Goal: Task Accomplishment & Management: Complete application form

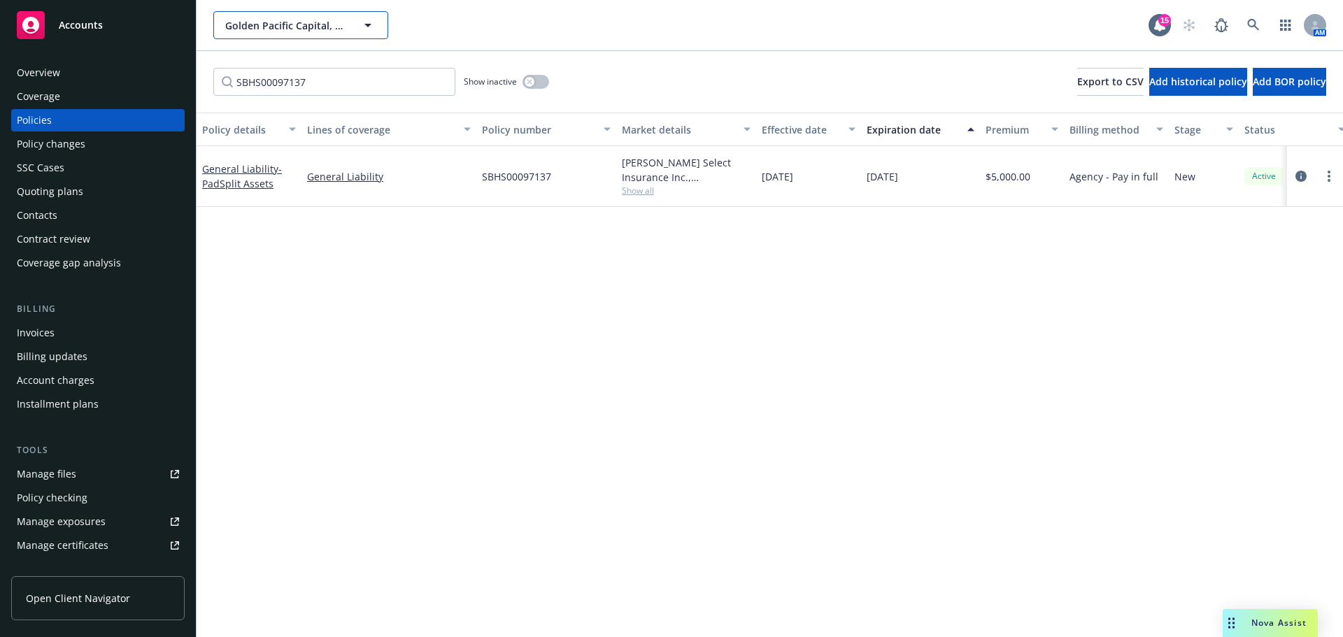
click at [286, 26] on span "Golden Pacific Capital, LLC" at bounding box center [285, 25] width 121 height 15
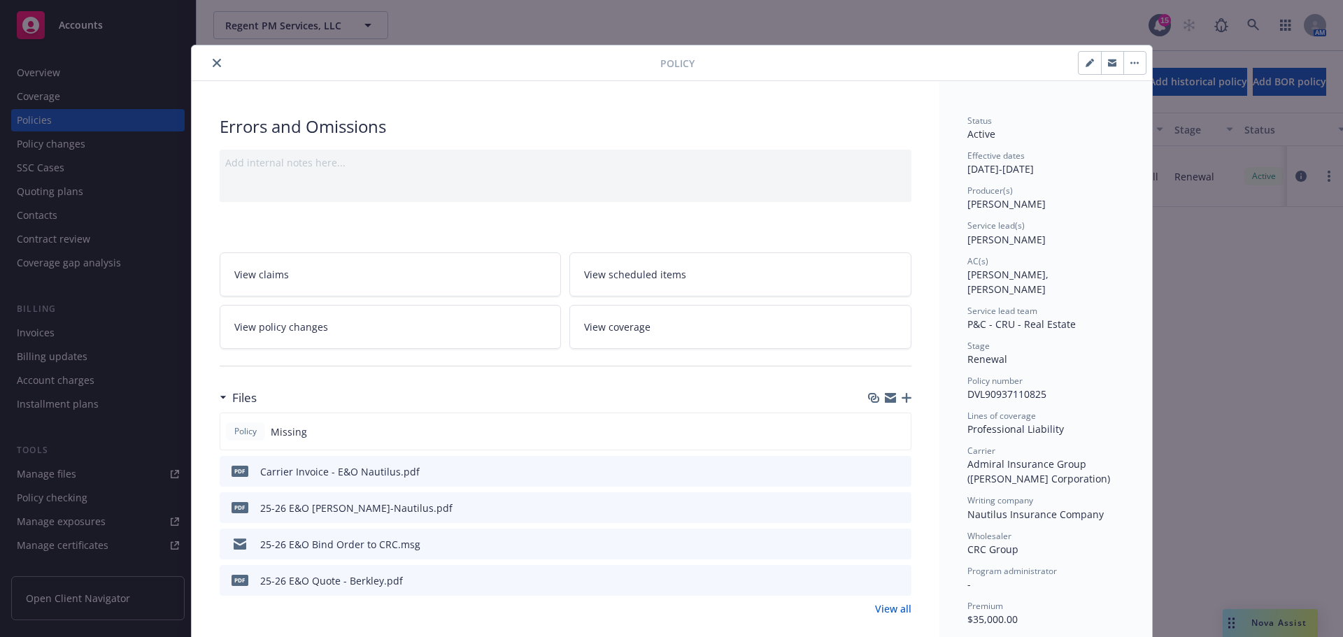
click at [213, 61] on icon "close" at bounding box center [217, 63] width 8 height 8
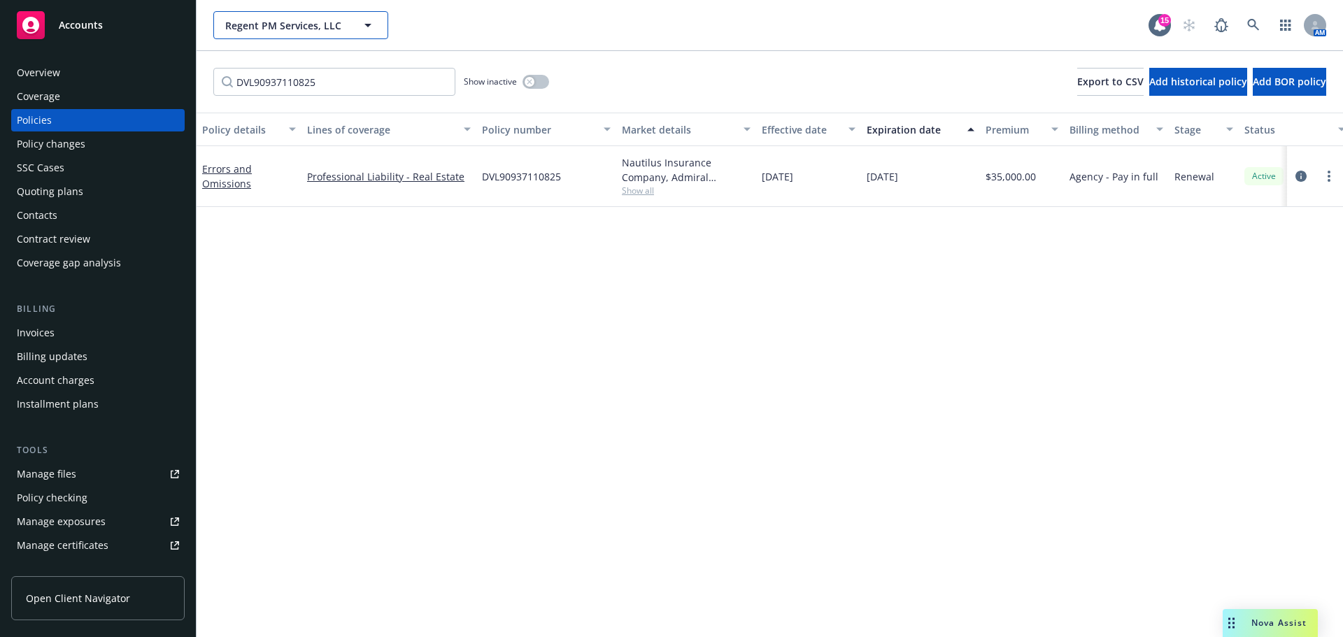
click at [285, 29] on span "Regent PM Services, LLC" at bounding box center [285, 25] width 121 height 15
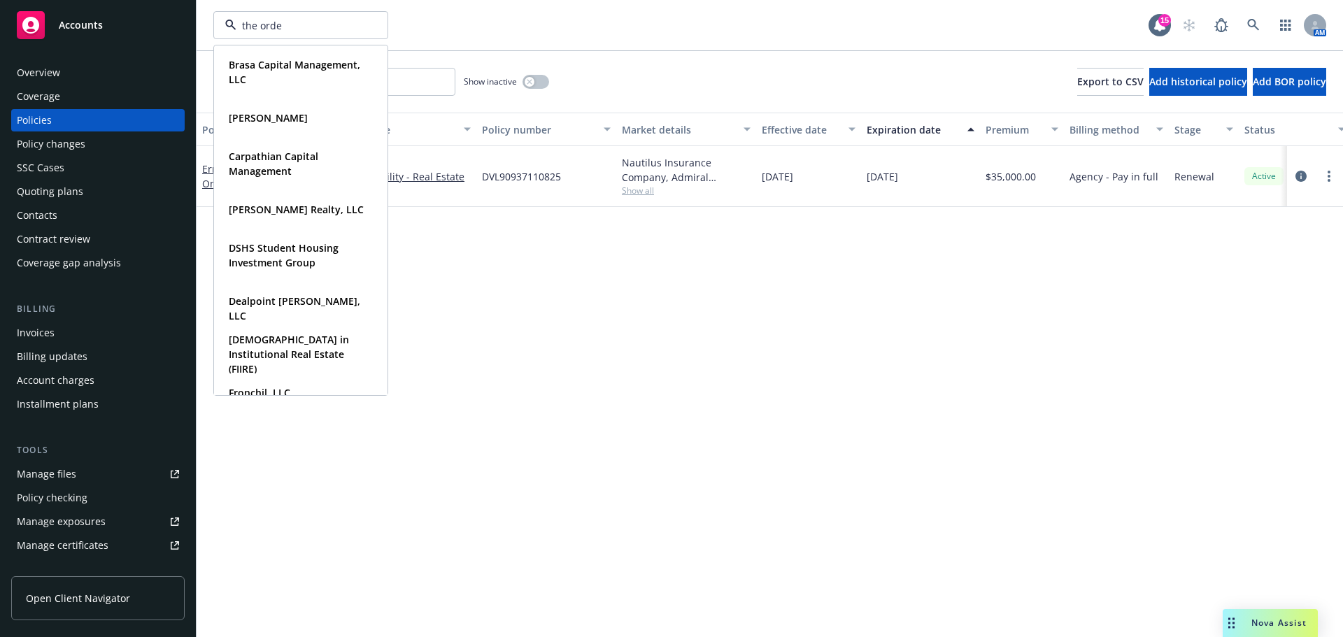
type input "the orden"
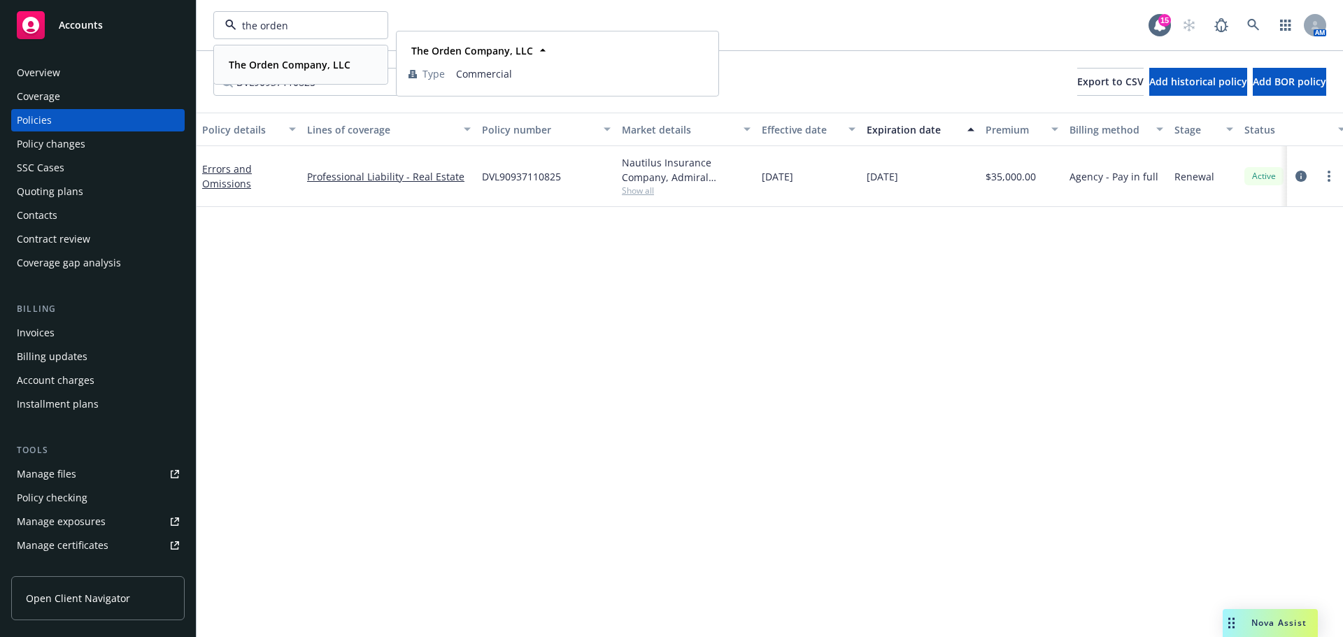
click at [275, 59] on strong "The Orden Company, LLC" at bounding box center [290, 64] width 122 height 13
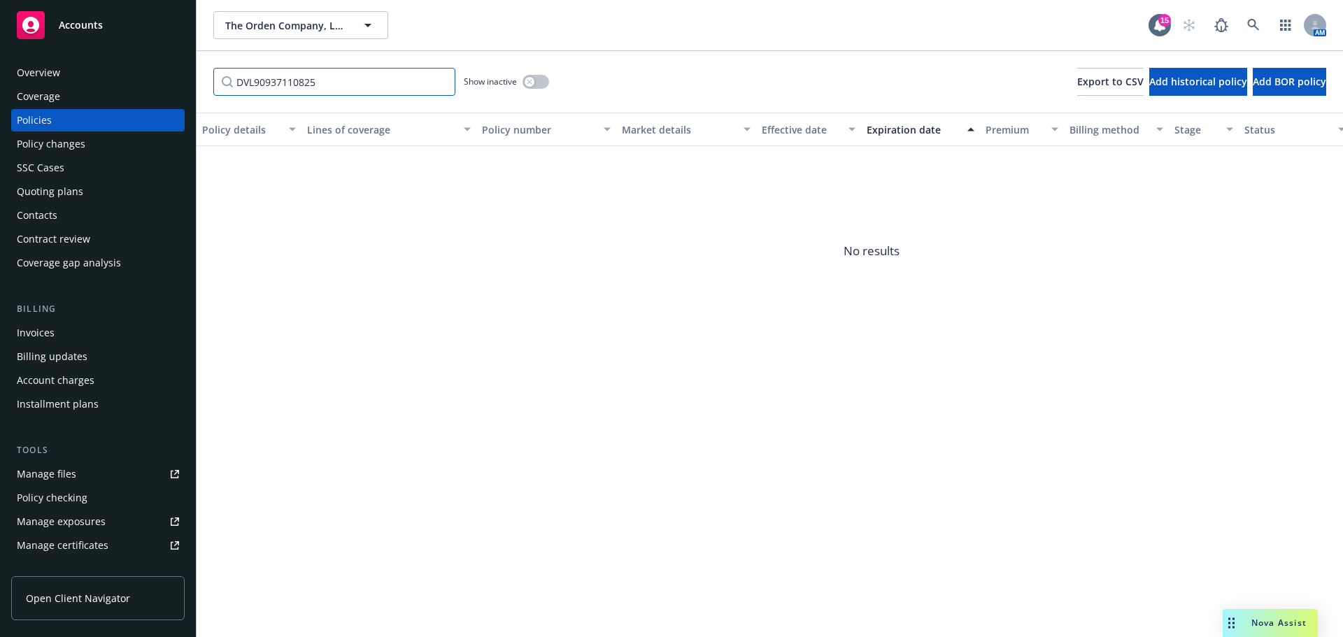
drag, startPoint x: 342, startPoint y: 83, endPoint x: 111, endPoint y: 82, distance: 230.9
click at [111, 82] on div "Accounts Overview Coverage Policies Policy changes SSC Cases Quoting plans Cont…" at bounding box center [671, 318] width 1343 height 637
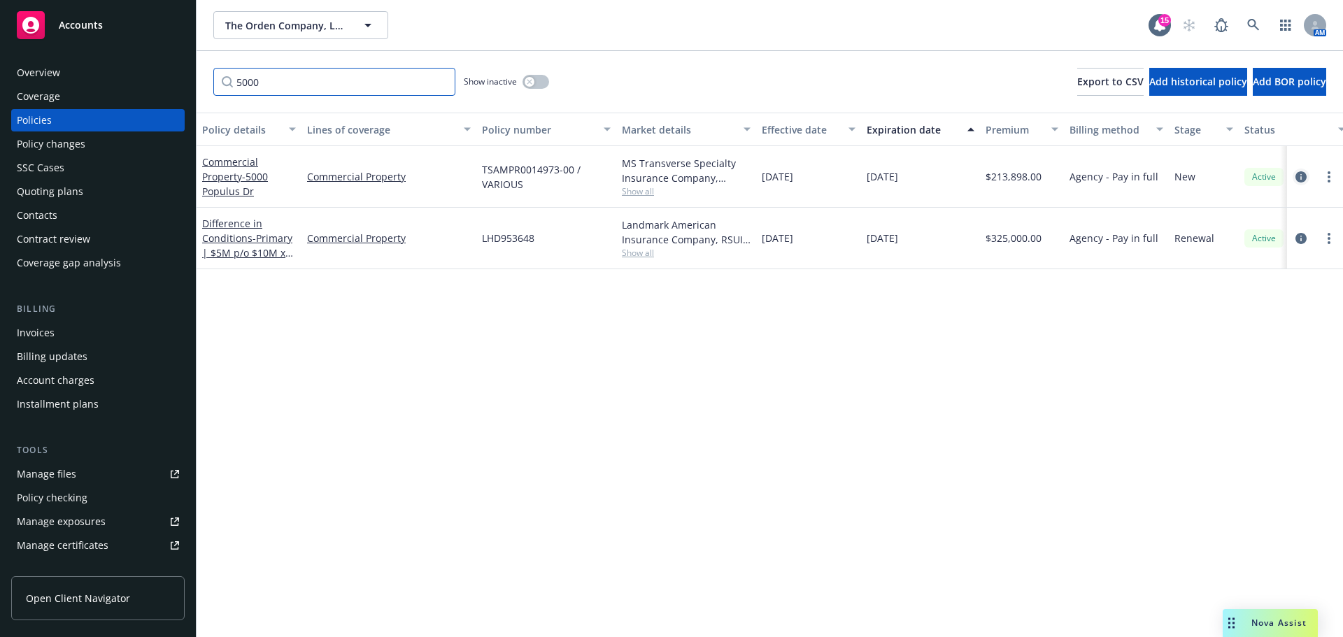
type input "5000"
click at [1297, 174] on icon "circleInformation" at bounding box center [1301, 176] width 11 height 11
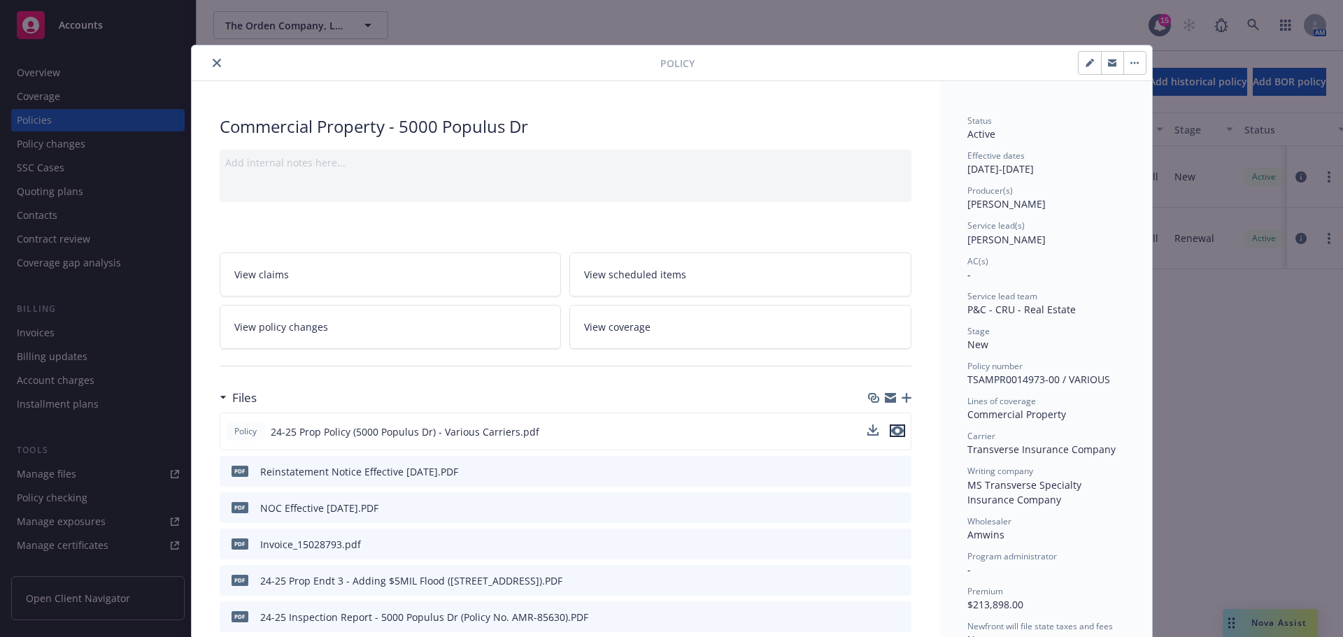
click at [892, 433] on icon "preview file" at bounding box center [897, 431] width 13 height 10
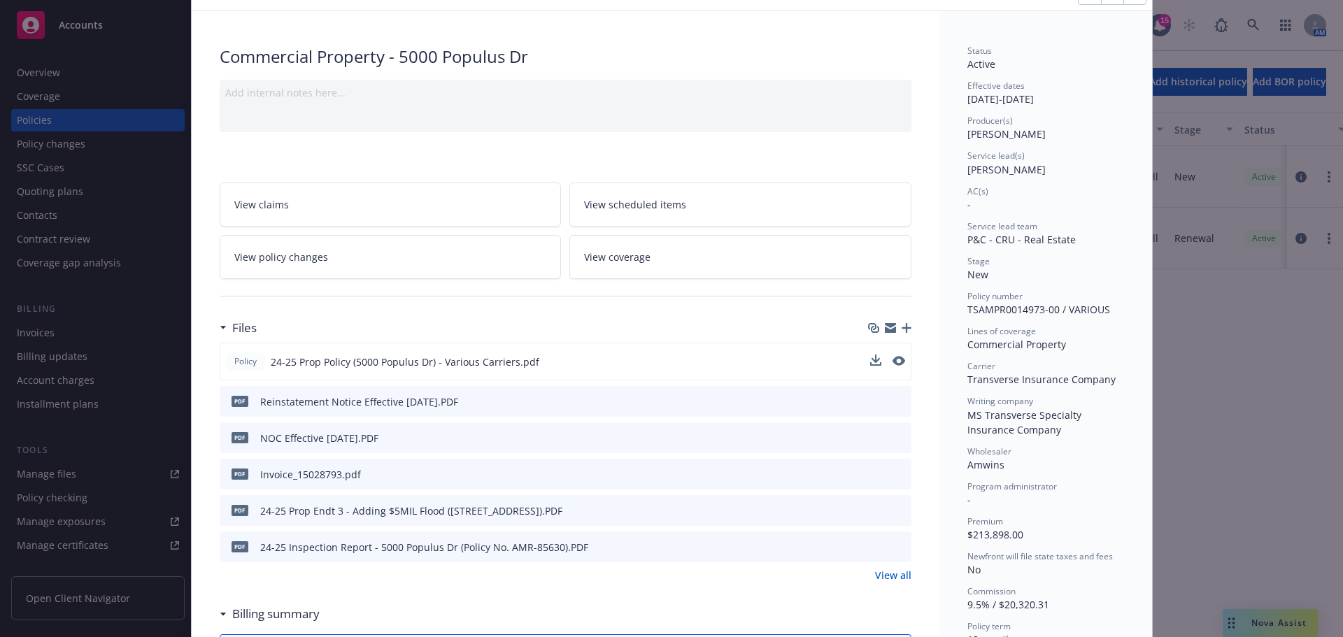
click at [877, 572] on link "View all" at bounding box center [893, 575] width 36 height 15
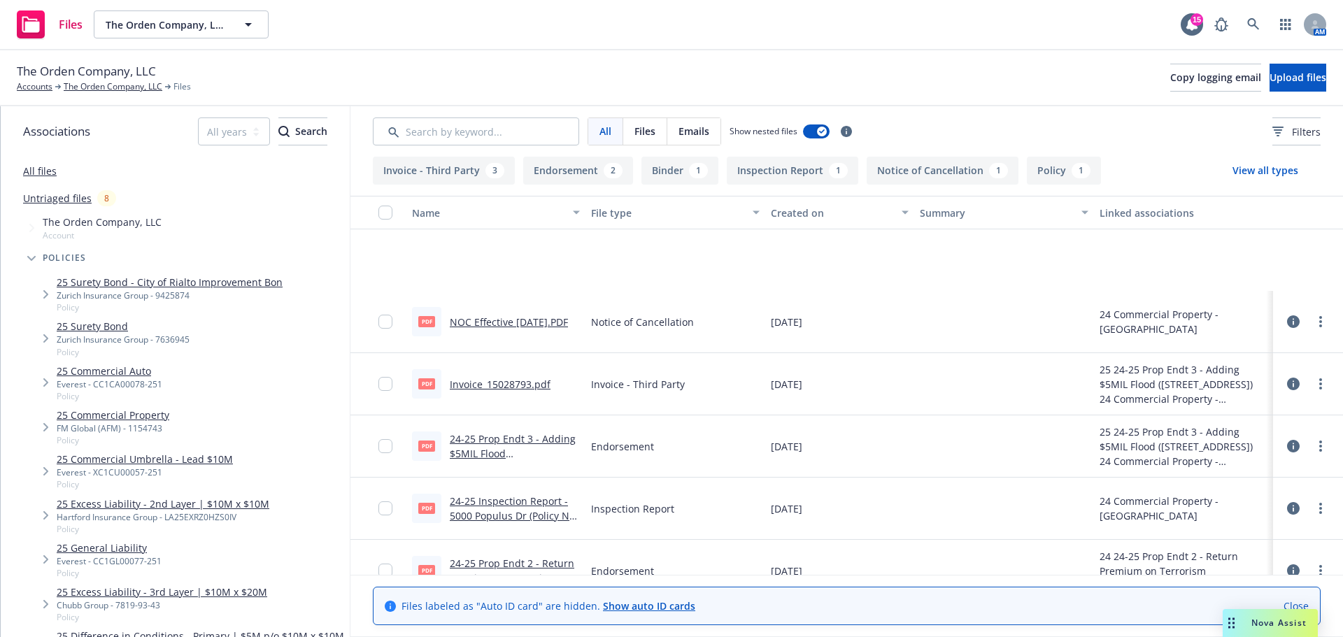
scroll to position [140, 0]
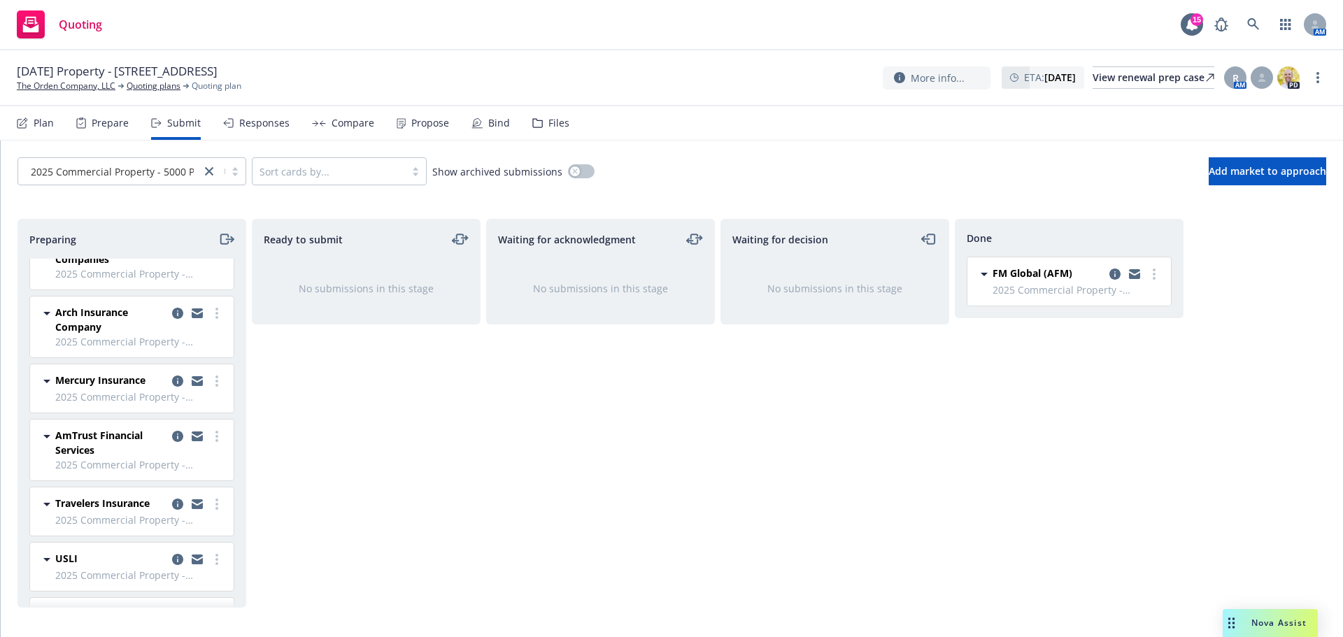
scroll to position [210, 0]
click at [210, 385] on link "more" at bounding box center [217, 380] width 17 height 17
click at [151, 514] on link "Add declined decision" at bounding box center [144, 521] width 140 height 28
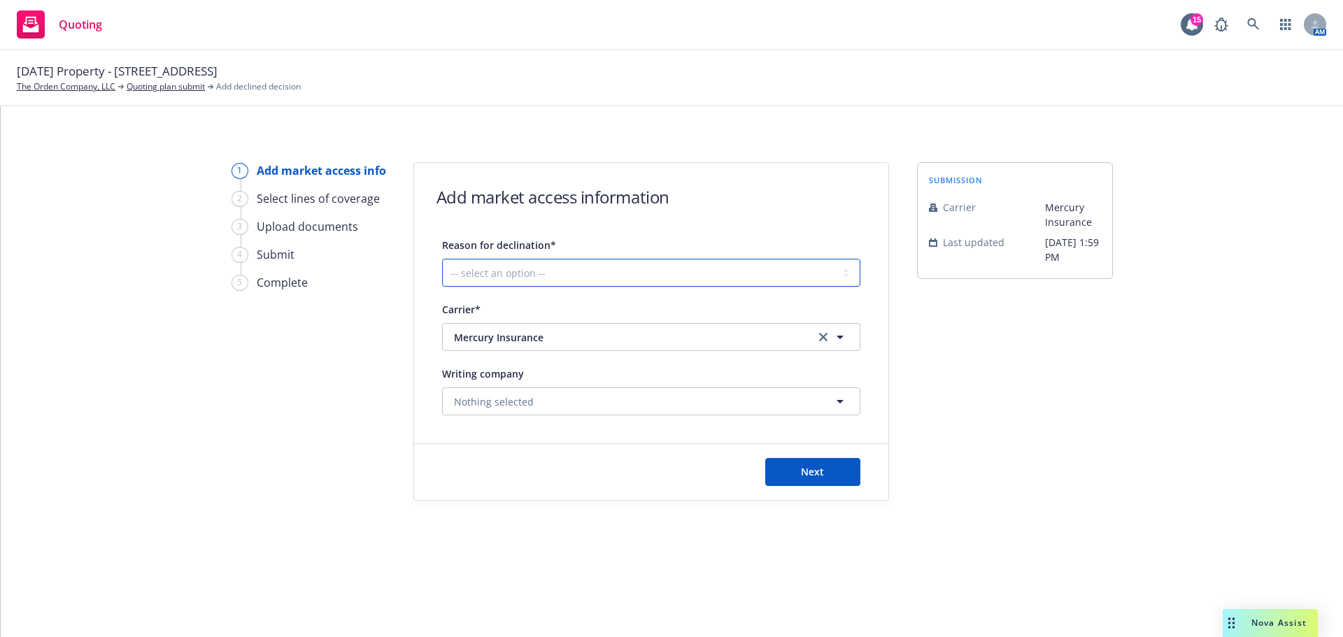
click at [507, 281] on select "-- select an option -- Cannot compete with other markets Carrier non-renewed Ca…" at bounding box center [651, 273] width 418 height 28
select select "DOES_NOT_FIT_UNDERWRITER_APPETITE"
click at [442, 259] on select "-- select an option -- Cannot compete with other markets Carrier non-renewed Ca…" at bounding box center [651, 273] width 418 height 28
click at [515, 544] on div "1 Add market access info 2 Select lines of coverage 3 Upload documents 4 Submit…" at bounding box center [672, 371] width 1343 height 531
click at [811, 479] on button "Next" at bounding box center [812, 472] width 95 height 28
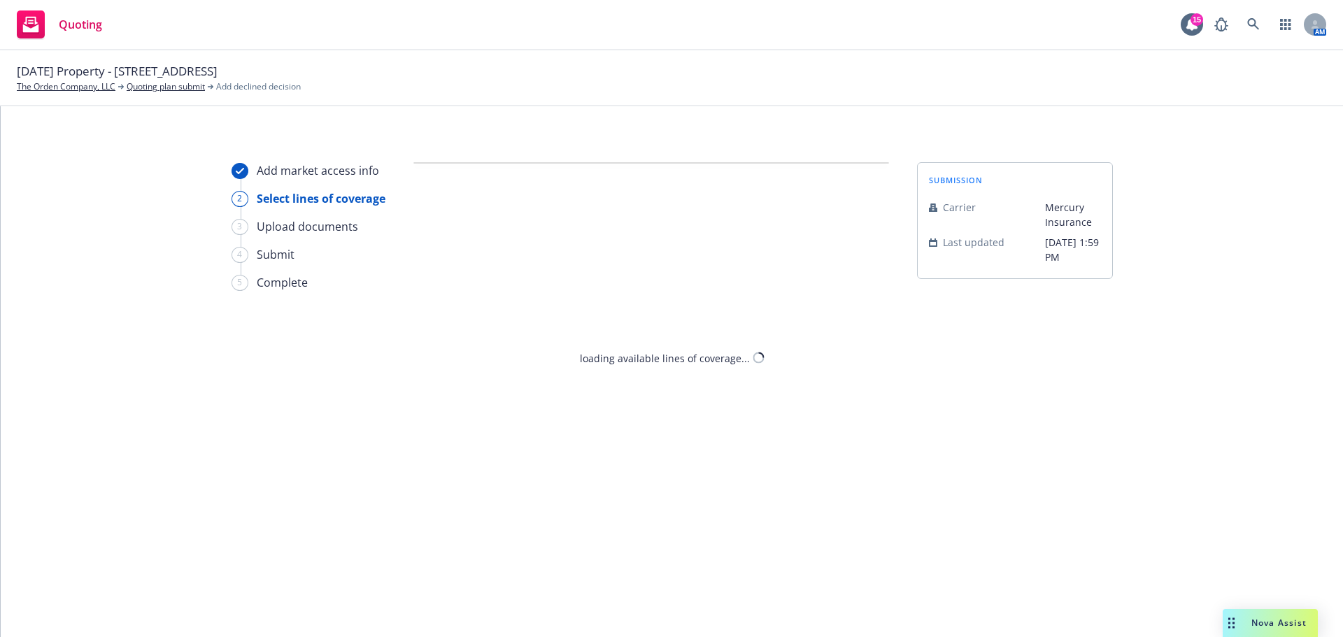
select select "DOES_NOT_FIT_UNDERWRITER_APPETITE"
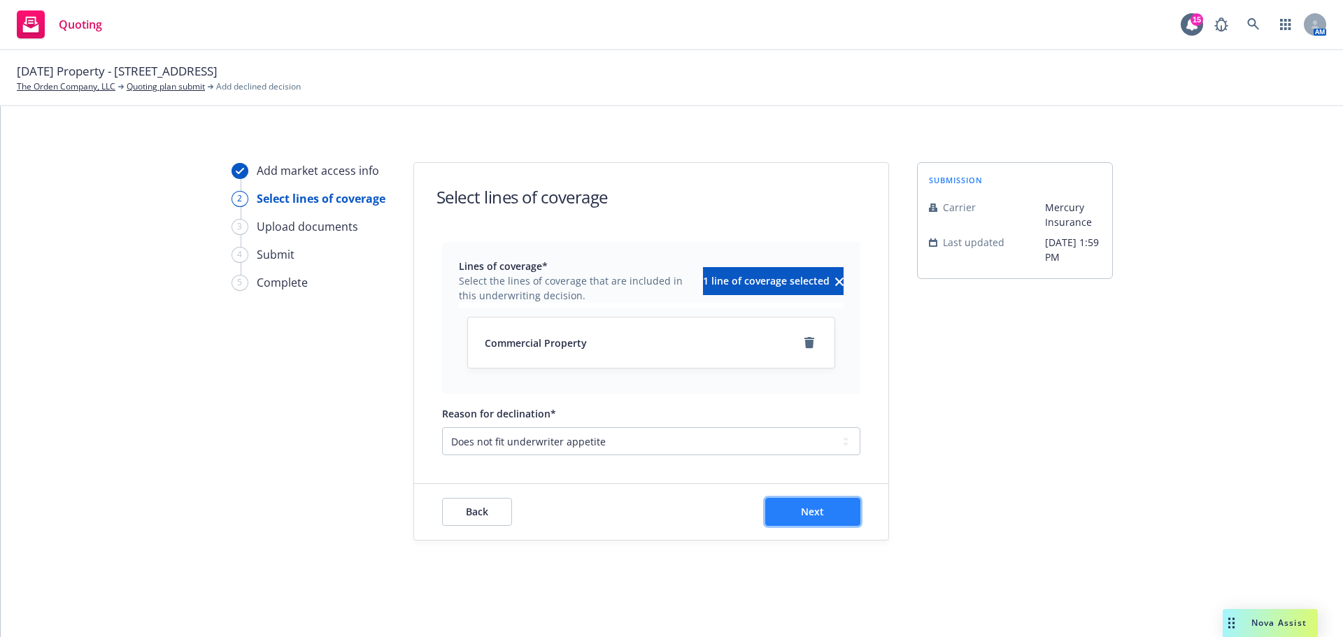
click at [804, 516] on span "Next" at bounding box center [812, 511] width 23 height 13
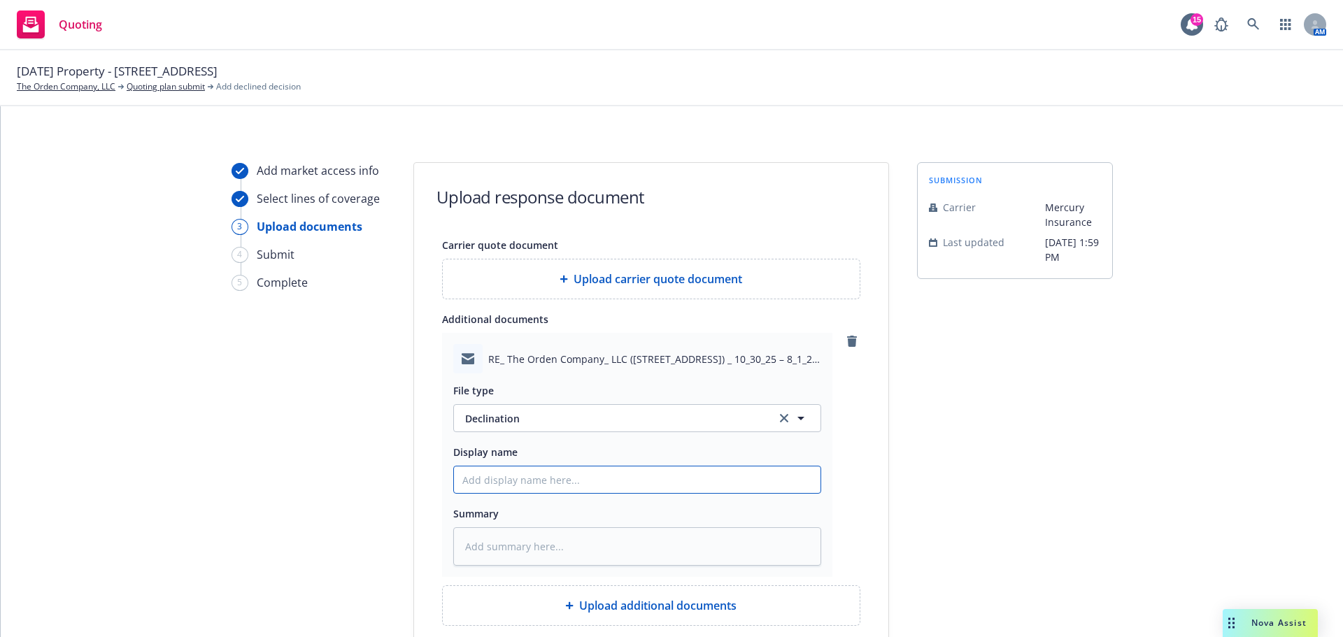
click at [523, 477] on input "Display name" at bounding box center [637, 480] width 367 height 27
type textarea "x"
type input "M"
type textarea "x"
type input "Me"
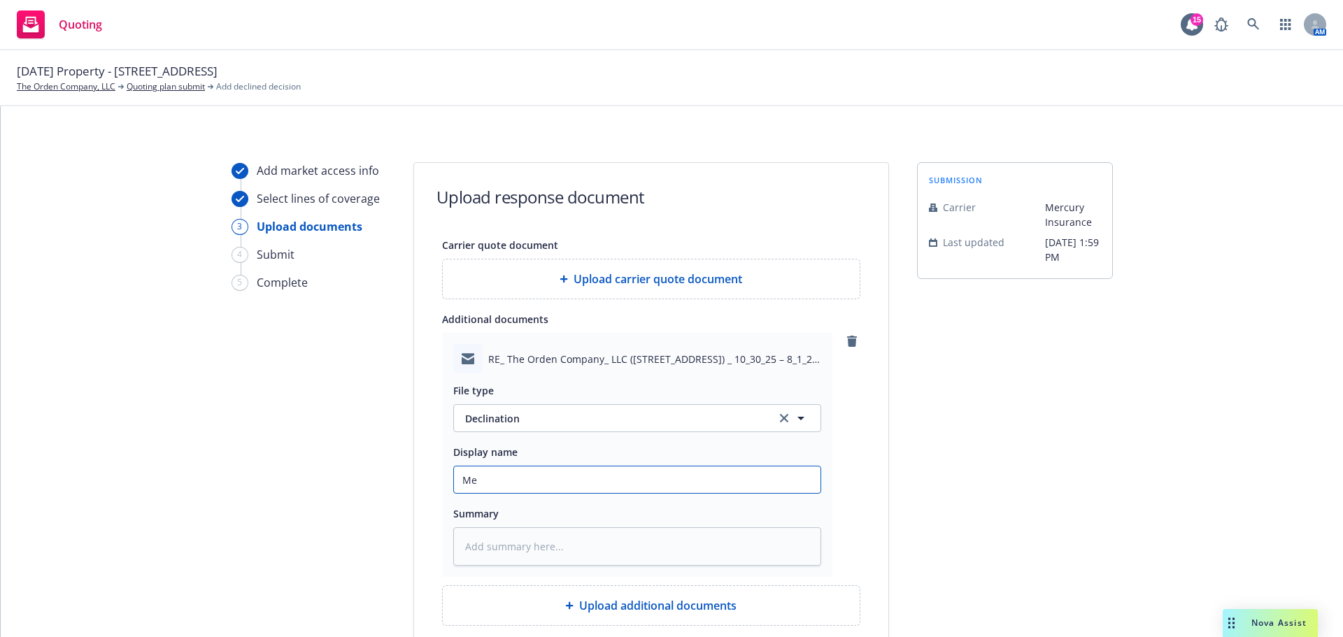
type textarea "x"
type input "Mer"
type textarea "x"
type input "Merc"
type textarea "x"
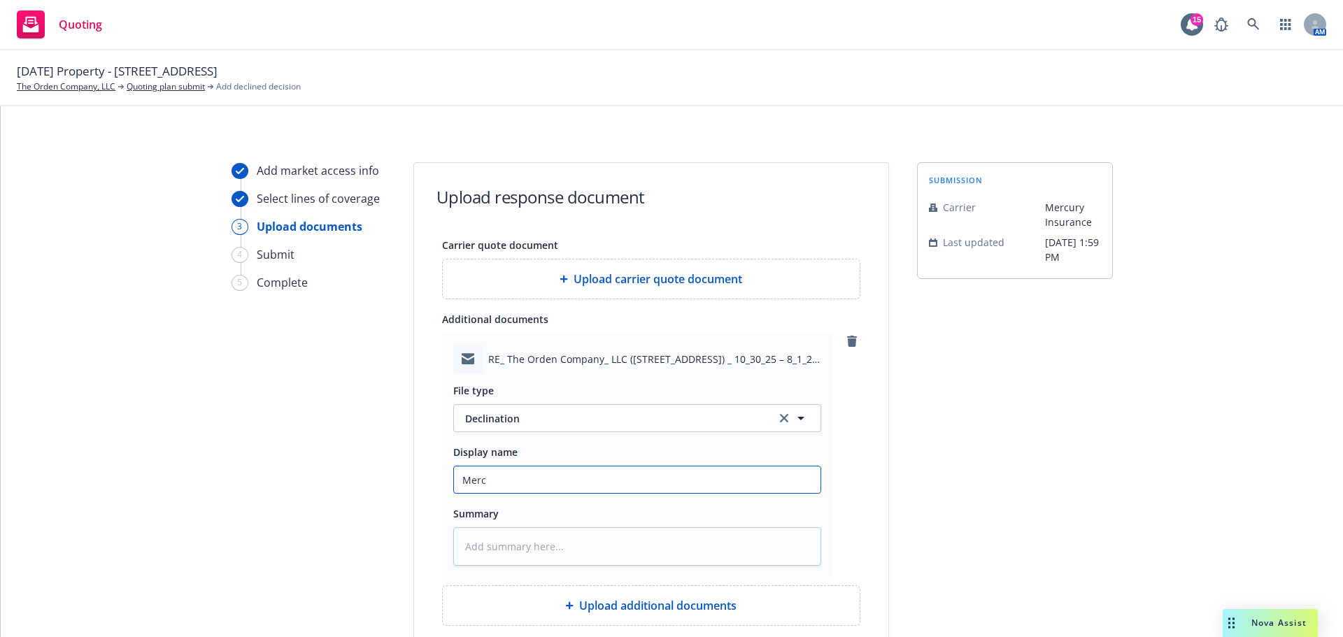
type input "Mercu"
type textarea "x"
type input "Mercur"
type textarea "x"
type input "Mercury"
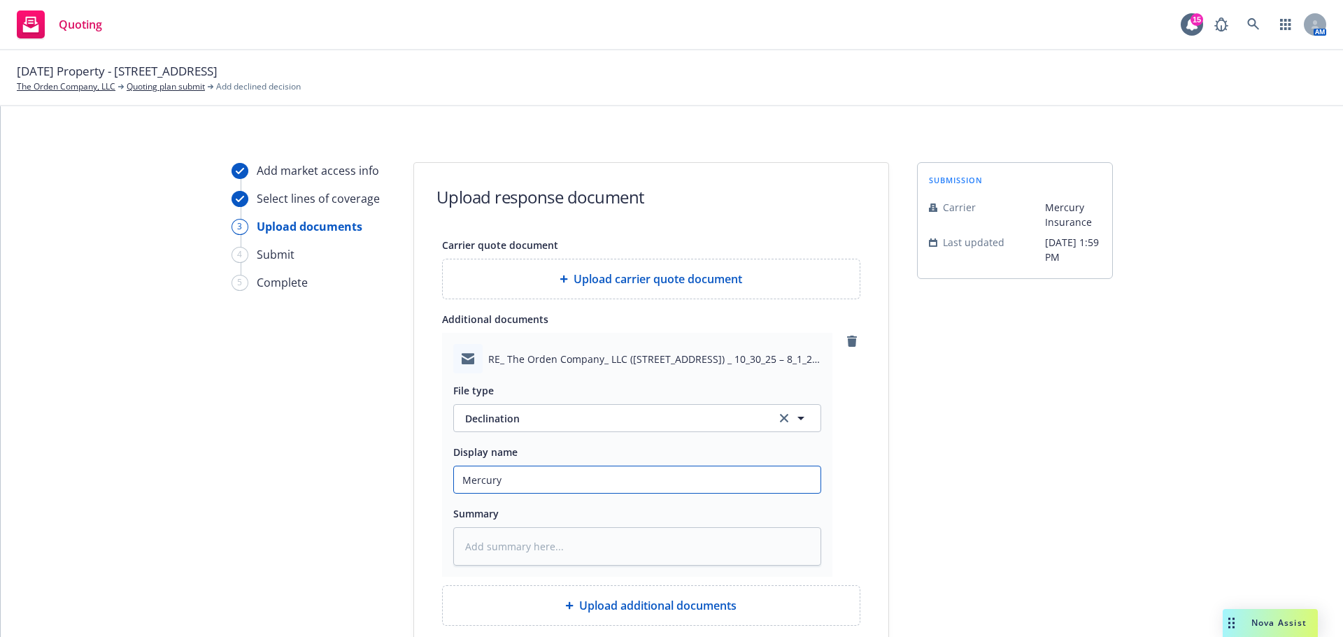
type textarea "x"
type input "Mercury"
type textarea "x"
type input "Mercury D"
type textarea "x"
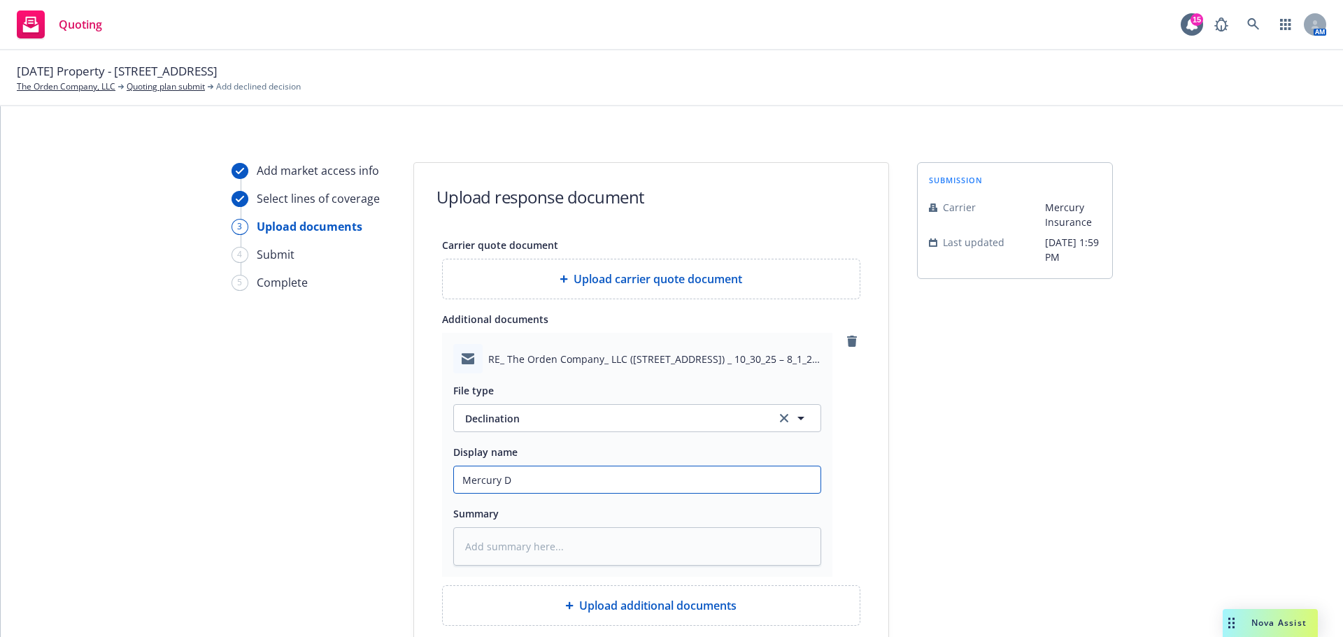
type input "Mercury De"
type textarea "x"
type input "Mercury Dec"
type textarea "x"
type input "Mercury Decl"
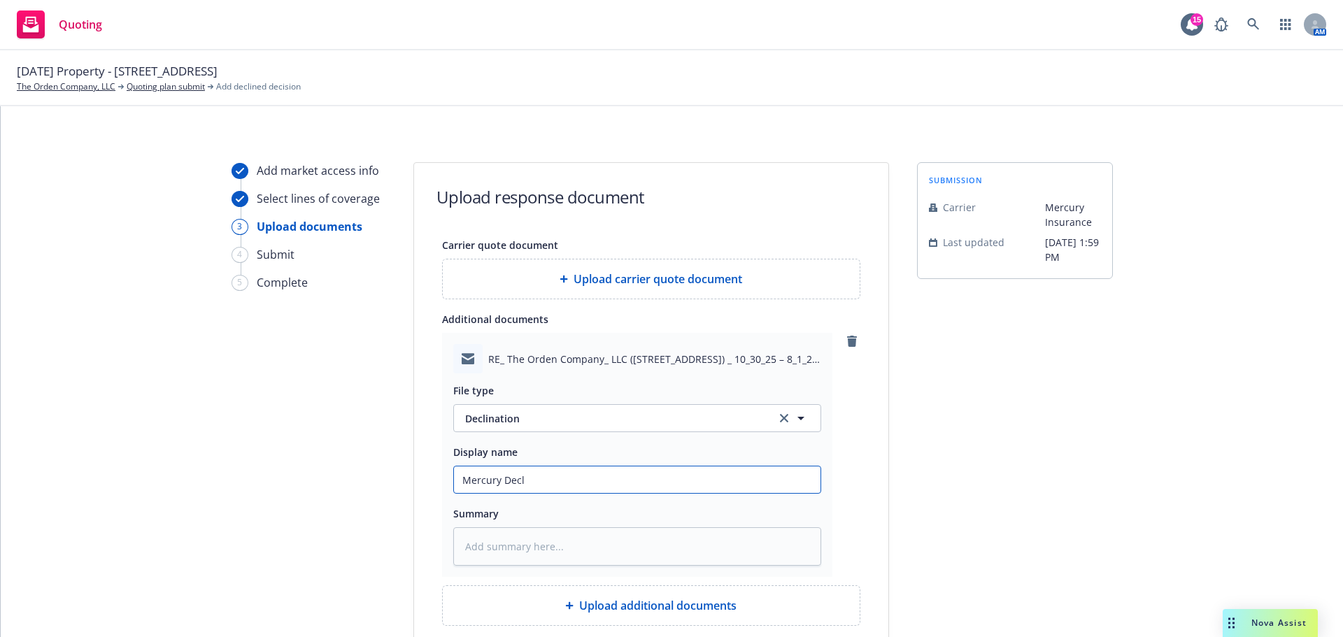
type textarea "x"
type input "Mercury Decli"
type textarea "x"
type input "Mercury Declin"
type textarea "x"
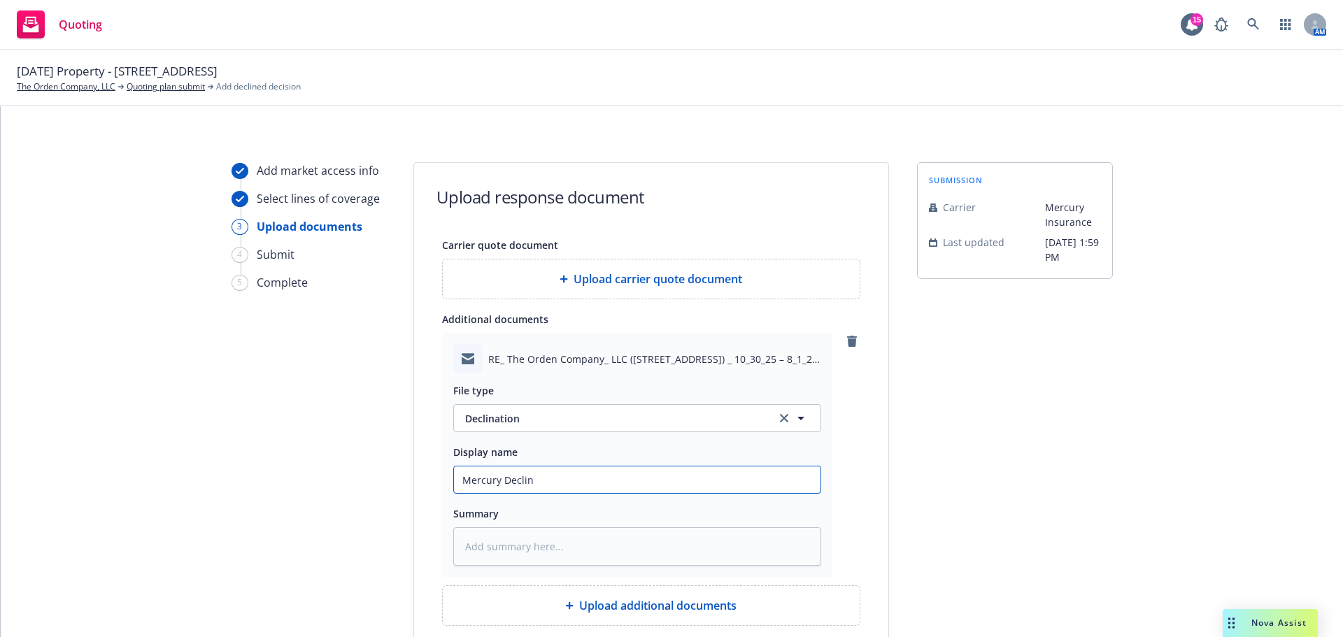
type input "Mercury Declina"
type textarea "x"
type input "Mercury Declinat"
type textarea "x"
type input "Mercury Declinati"
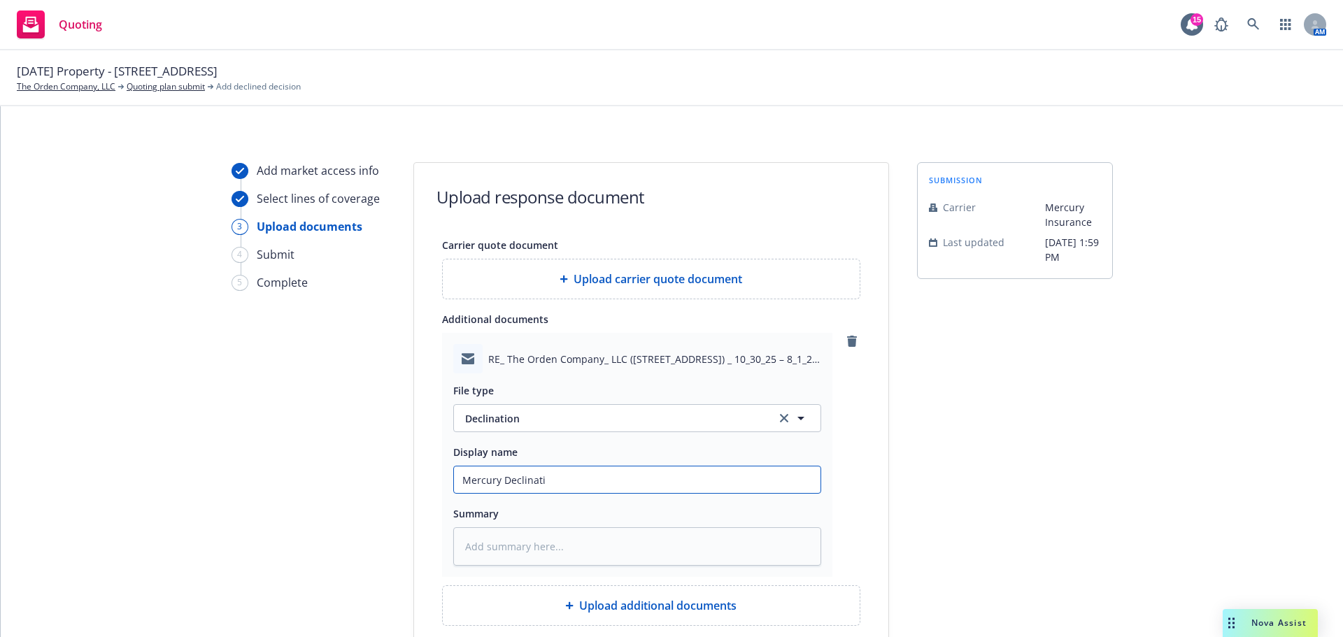
type textarea "x"
type input "Mercury Declinatio"
type textarea "x"
type input "Mercury Declination"
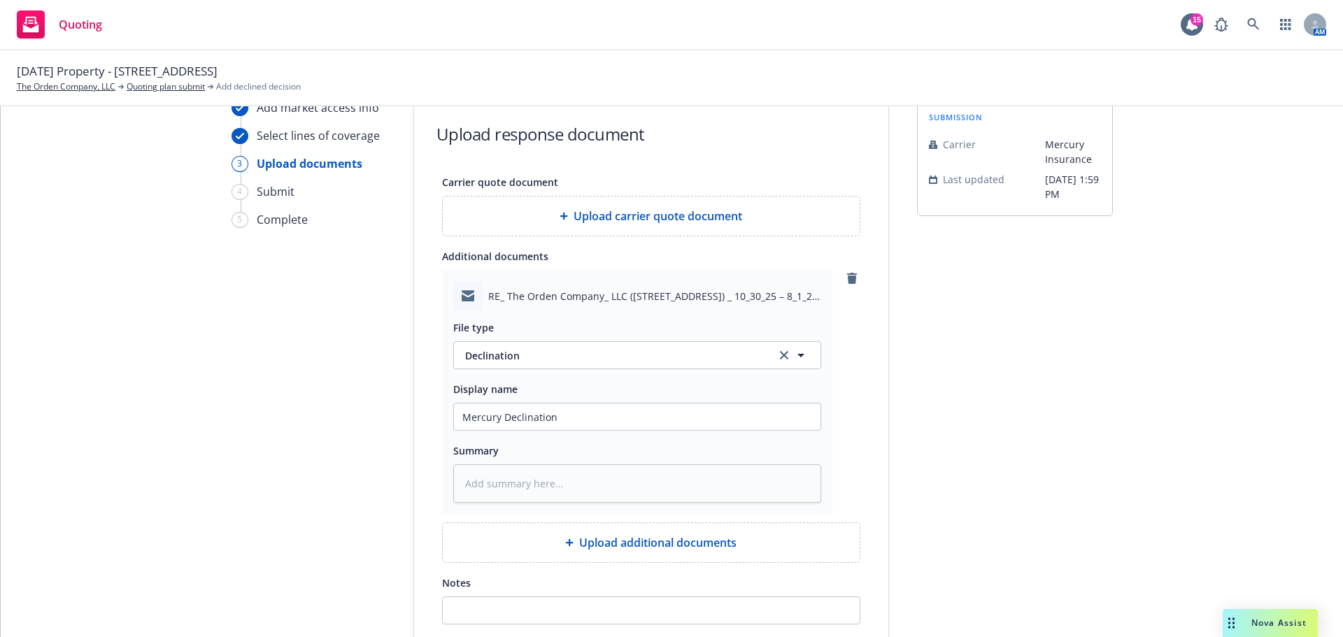
scroll to position [140, 0]
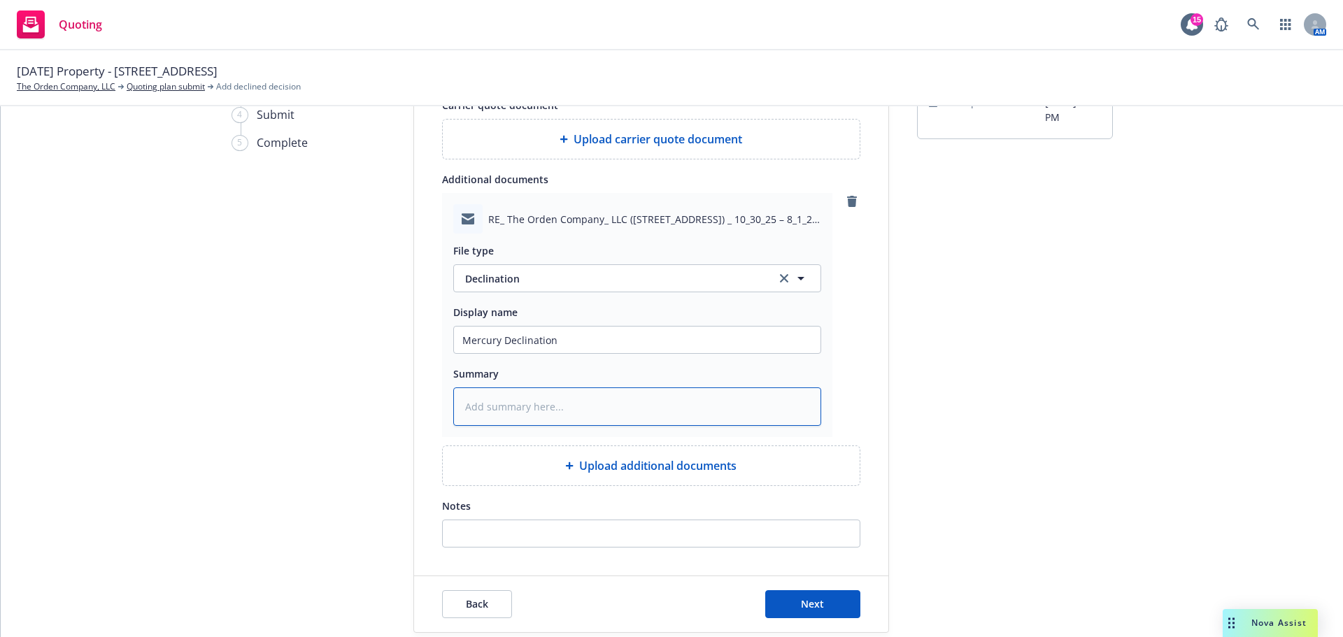
click at [546, 391] on textarea at bounding box center [637, 407] width 368 height 38
paste textarea "only write in the state of [US_STATE]"
type textarea "x"
type textarea "only write in the state of [US_STATE]"
click at [558, 526] on input "Notes" at bounding box center [651, 534] width 417 height 27
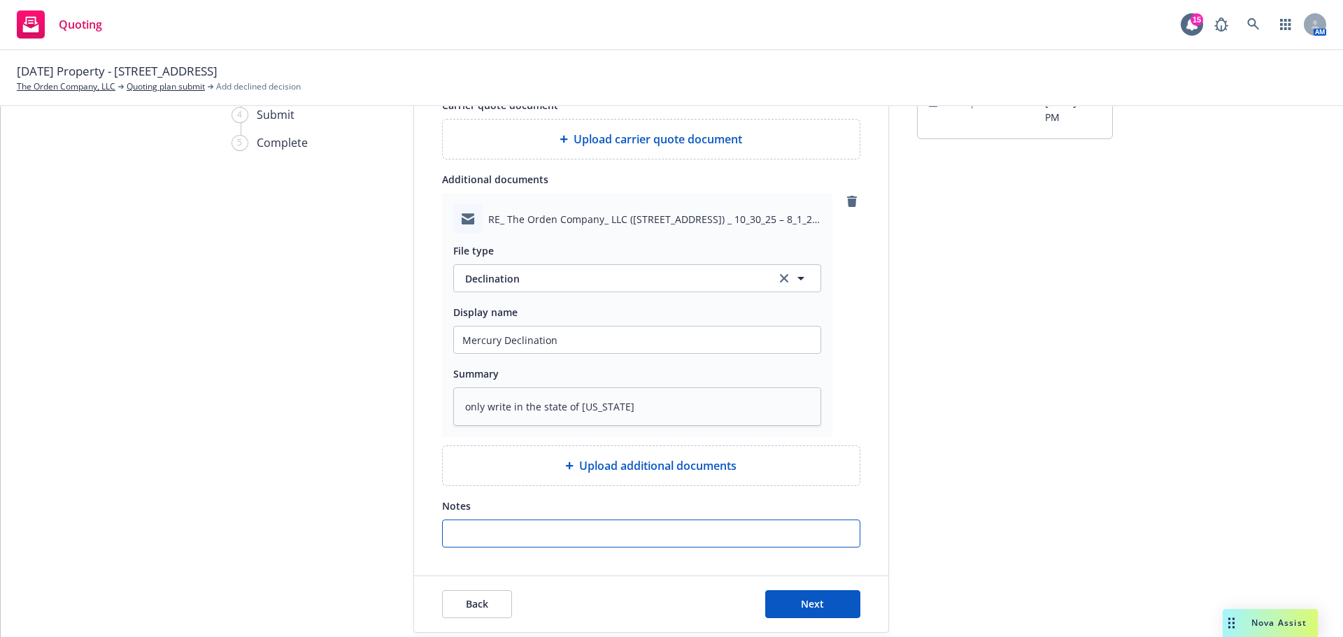
paste input "only write in the state of [US_STATE]"
type input "only write in the state of [US_STATE]"
type textarea "x"
type input "only write in the state of [US_STATE]"
click at [810, 605] on span "Next" at bounding box center [812, 604] width 23 height 13
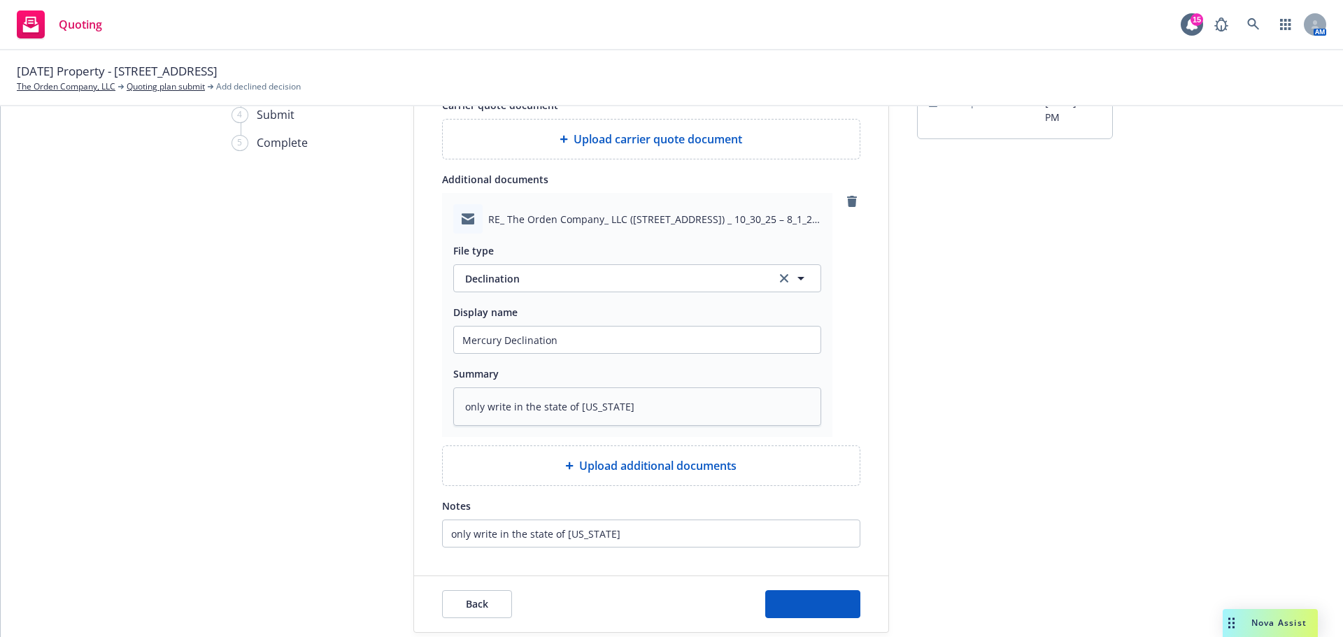
type textarea "x"
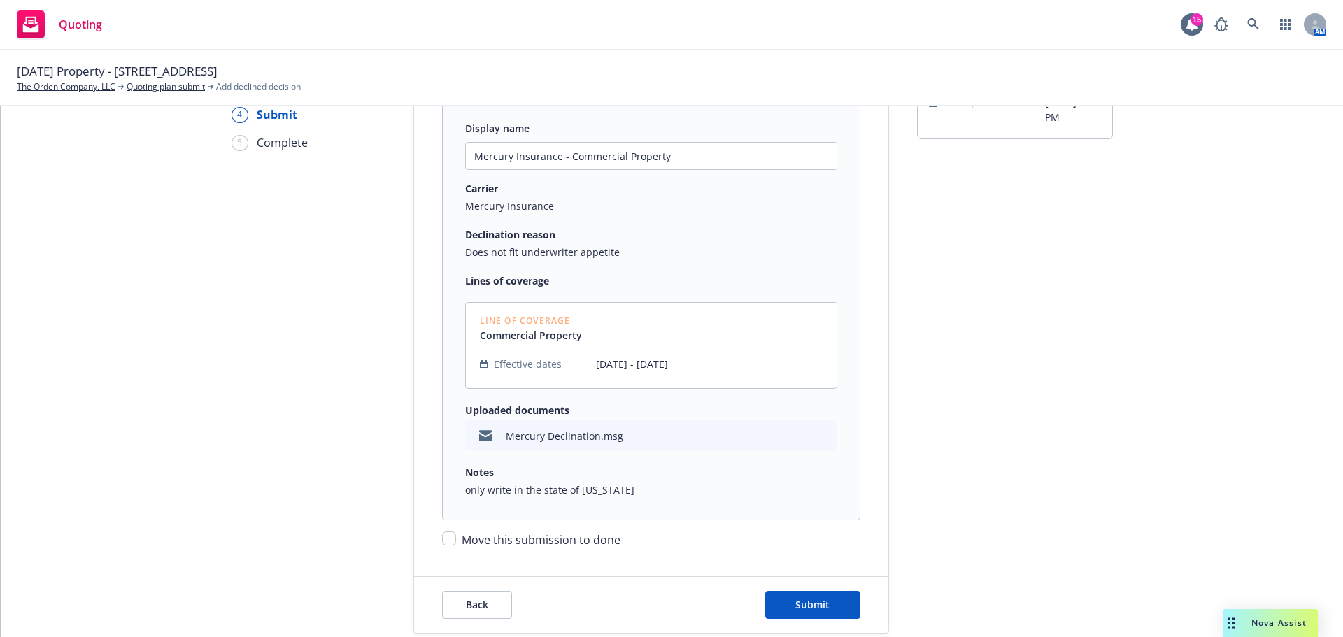
click at [521, 532] on label "Move this submission to done" at bounding box center [541, 540] width 159 height 17
click at [456, 532] on input "Move this submission to done" at bounding box center [449, 539] width 14 height 14
checkbox input "true"
click at [800, 598] on span "Submit" at bounding box center [813, 604] width 34 height 13
